Goal: Information Seeking & Learning: Learn about a topic

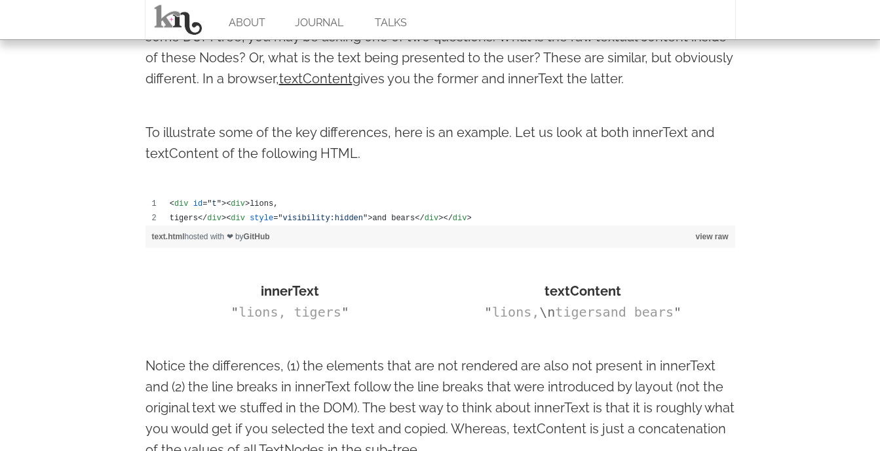
scroll to position [720, 0]
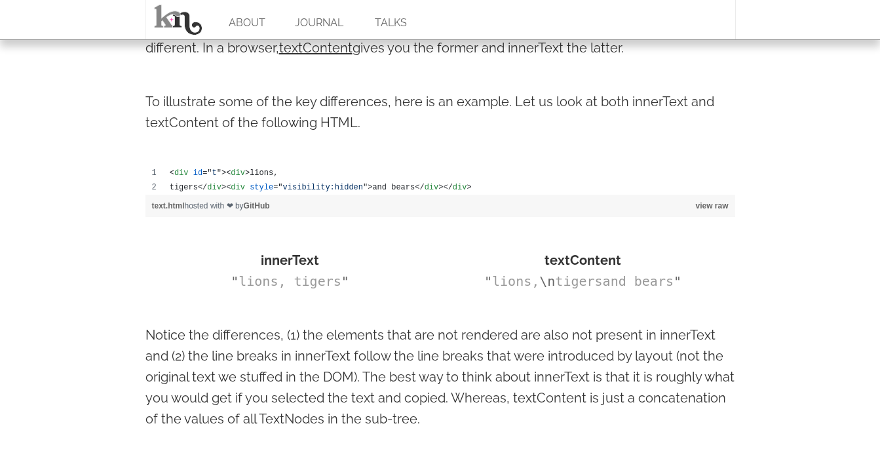
click at [711, 207] on link "view raw" at bounding box center [711, 205] width 33 height 9
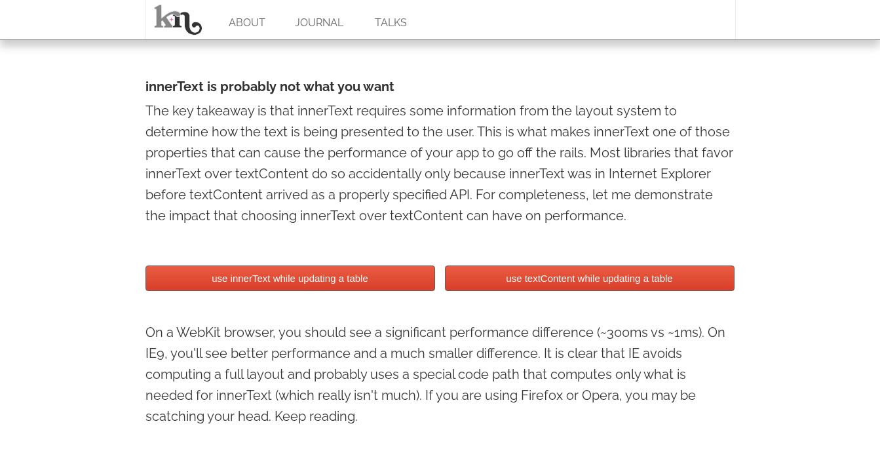
scroll to position [1113, 0]
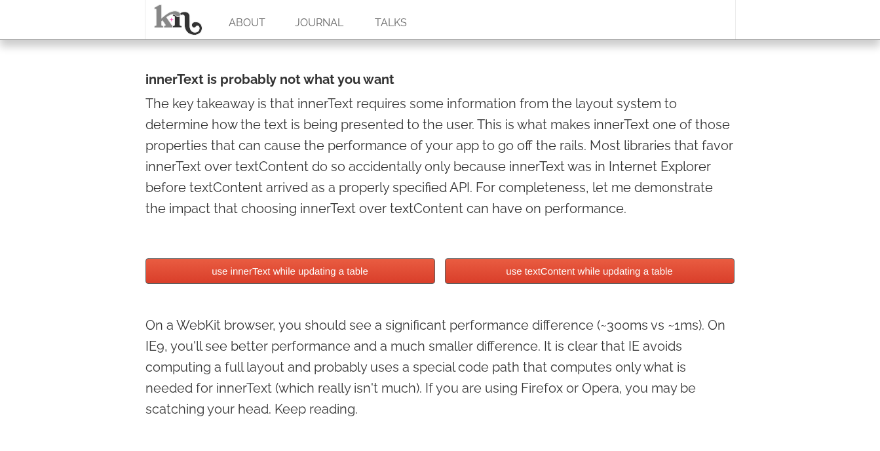
click at [276, 272] on button "use innerText while updating a table" at bounding box center [289, 271] width 289 height 26
click at [646, 273] on button "use textContent while updating a table" at bounding box center [589, 271] width 289 height 26
click at [380, 276] on button "use innerText while updating a table" at bounding box center [289, 271] width 289 height 26
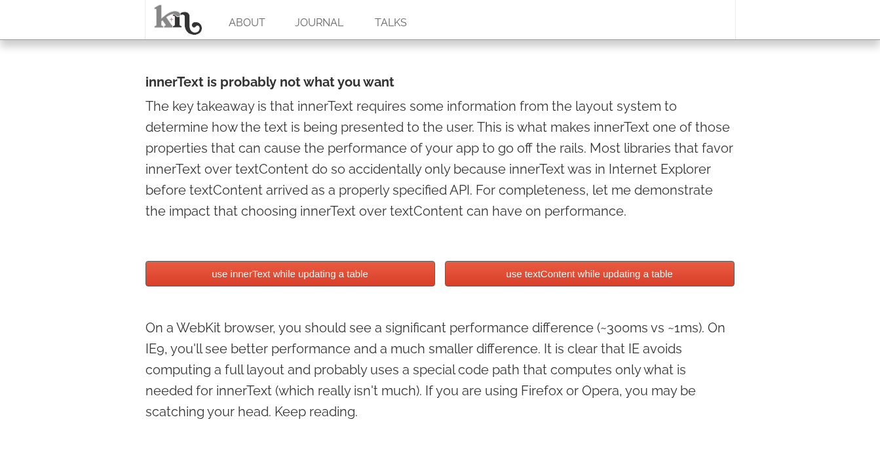
scroll to position [1111, 0]
click at [305, 280] on button "use innerText while updating a table" at bounding box center [289, 274] width 289 height 26
click at [536, 278] on button "use textContent while updating a table" at bounding box center [589, 274] width 289 height 26
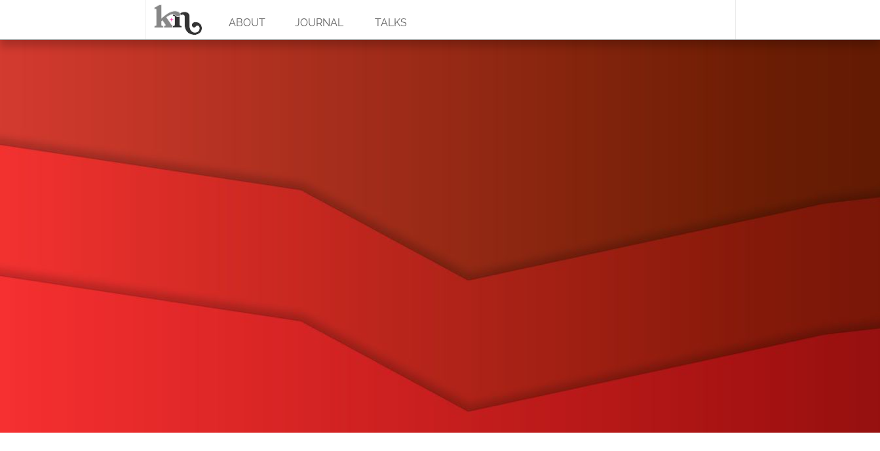
scroll to position [1108, 0]
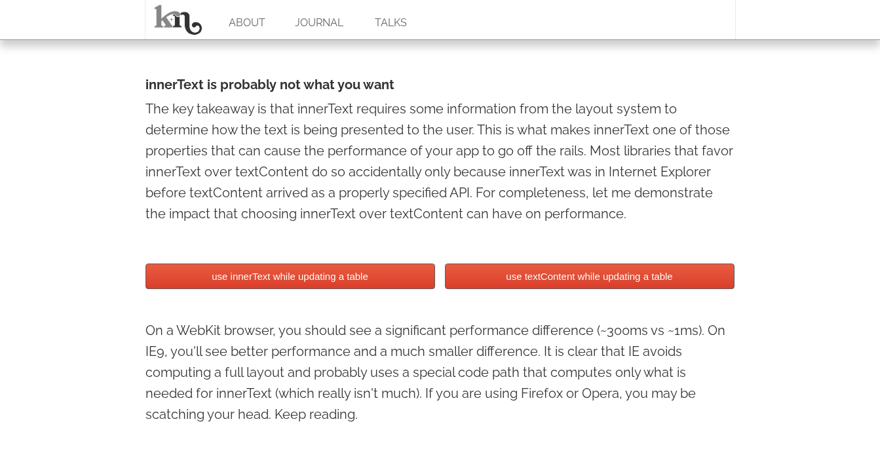
click at [231, 274] on button "use innerText while updating a table" at bounding box center [289, 276] width 289 height 26
click at [145, 263] on button "use innerText while updating a table" at bounding box center [289, 276] width 289 height 26
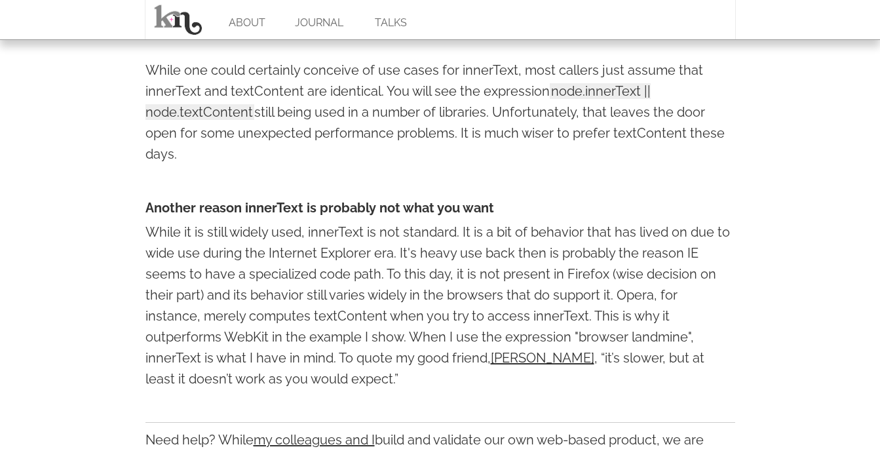
scroll to position [1506, 0]
